Goal: Information Seeking & Learning: Learn about a topic

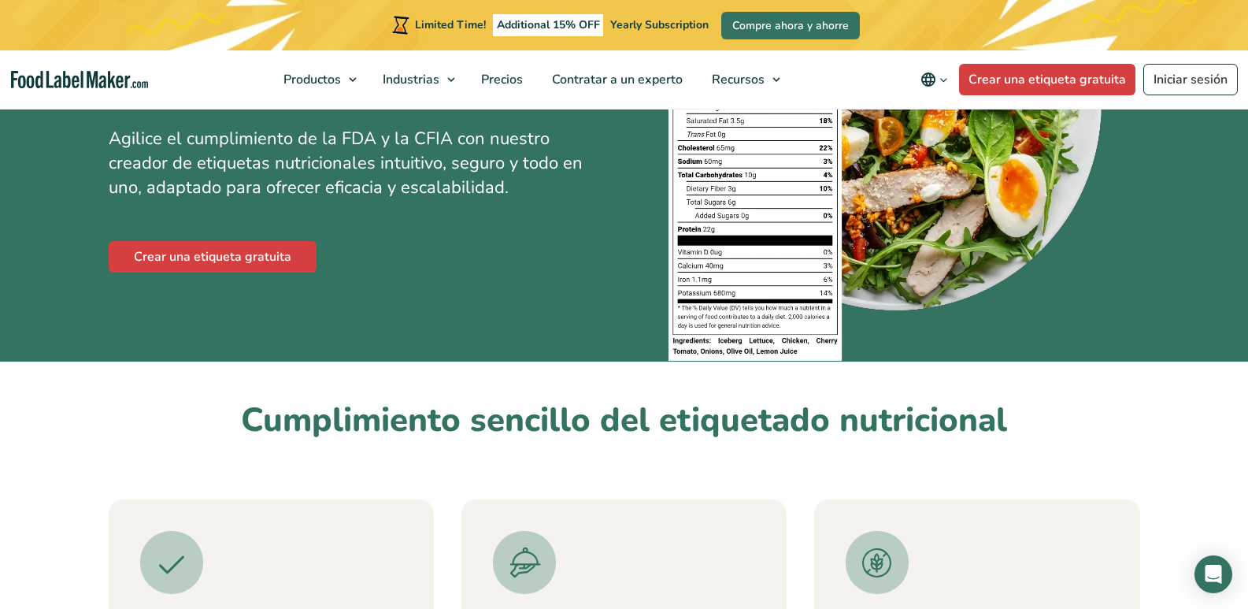
scroll to position [236, 0]
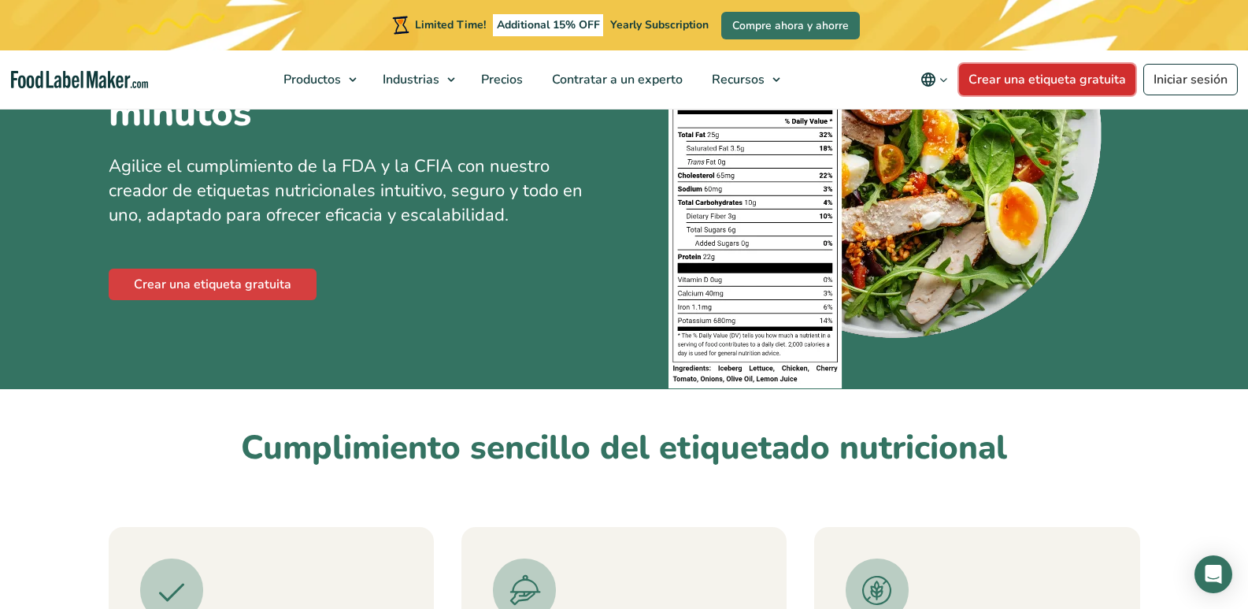
click at [1064, 83] on link "Crear una etiqueta gratuita" at bounding box center [1047, 79] width 176 height 31
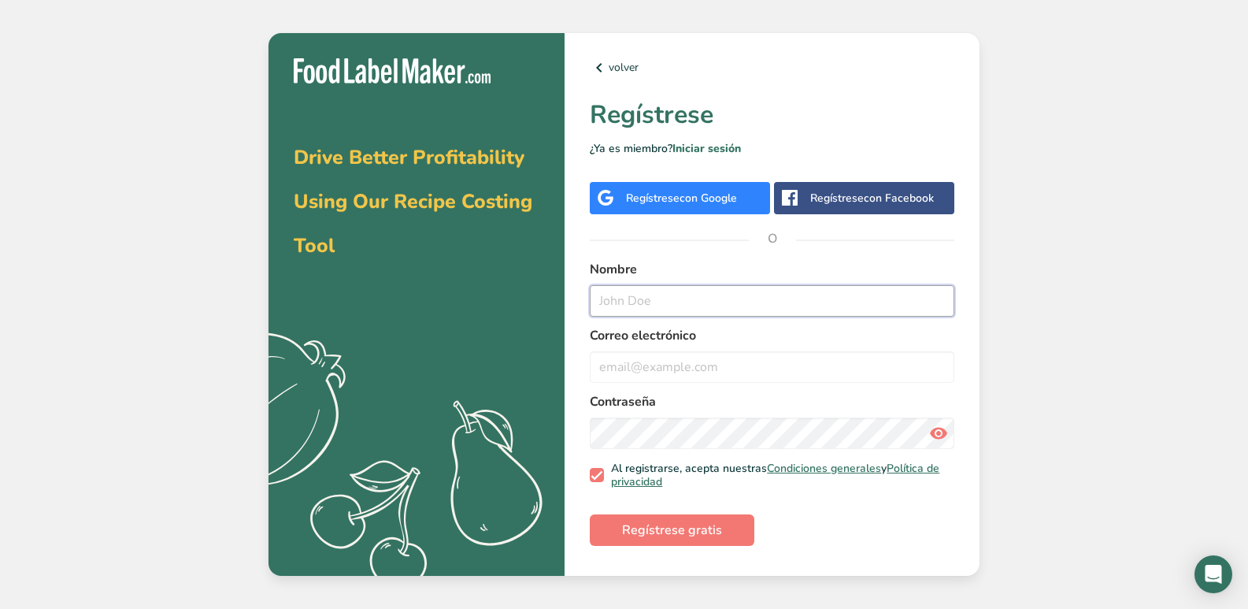
click at [657, 309] on input "text" at bounding box center [772, 300] width 365 height 31
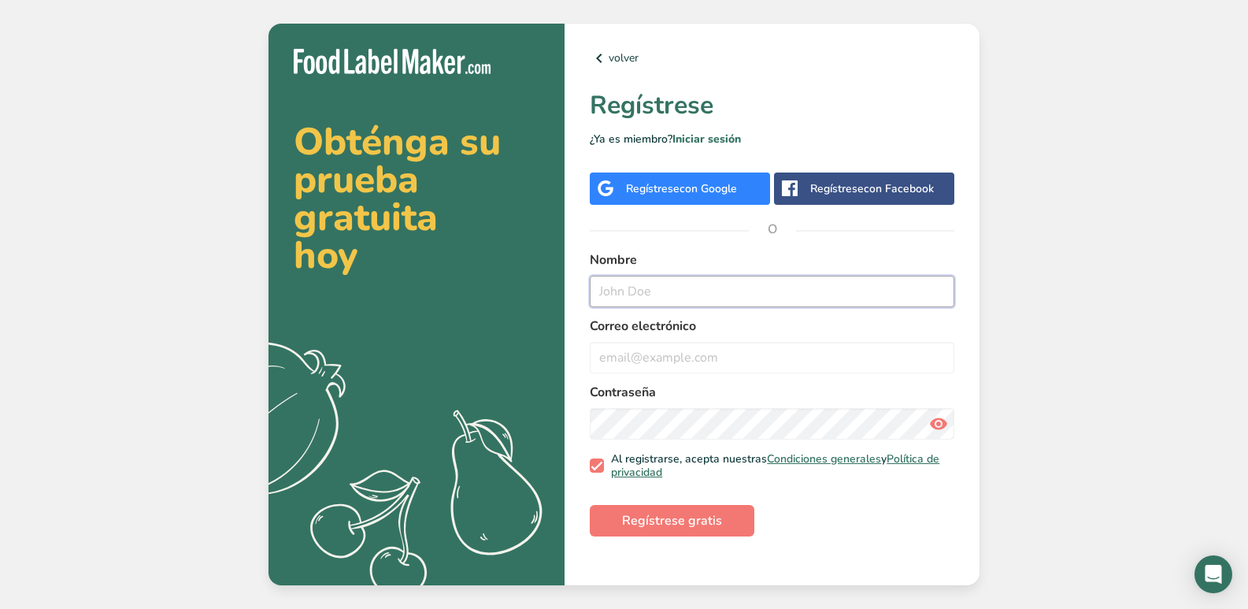
click at [666, 297] on input "text" at bounding box center [772, 291] width 365 height 31
click at [657, 288] on input "text" at bounding box center [772, 291] width 365 height 31
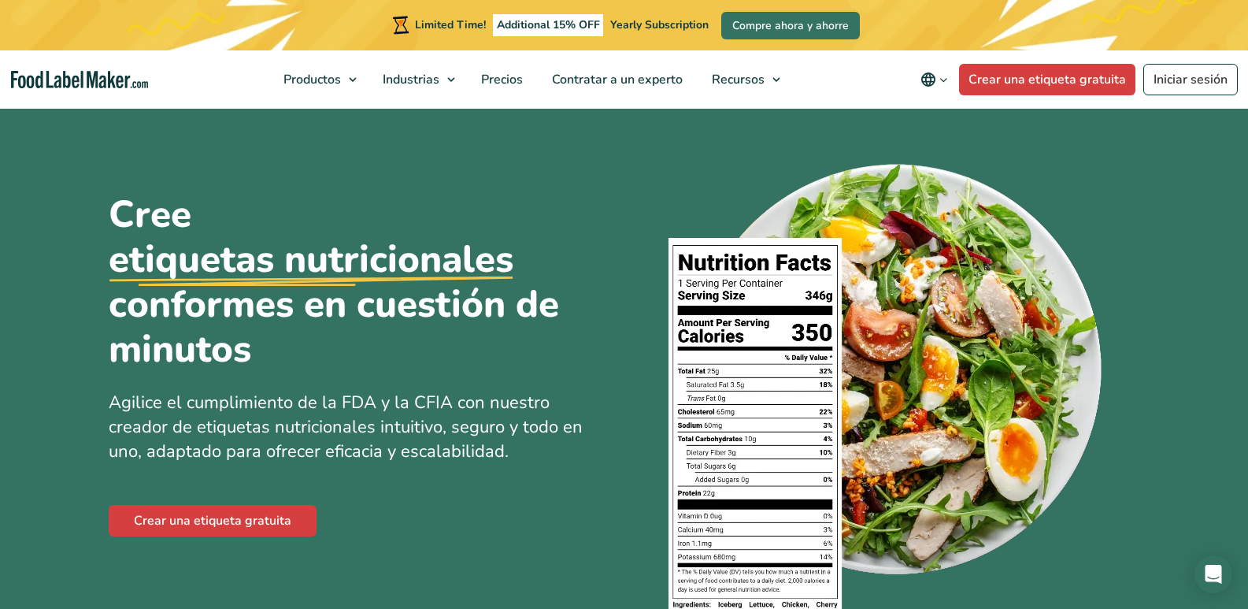
click at [441, 120] on span "Fabricantes de alimentos" at bounding box center [477, 117] width 145 height 17
